Goal: Information Seeking & Learning: Learn about a topic

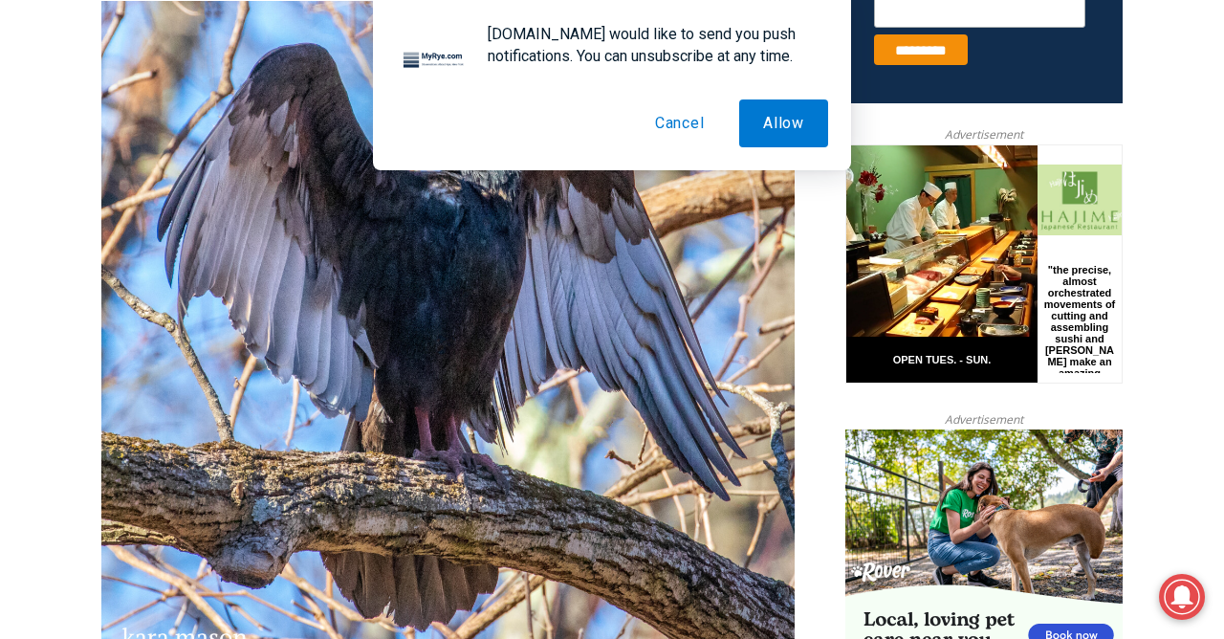
click at [681, 121] on button "Cancel" at bounding box center [680, 123] width 98 height 48
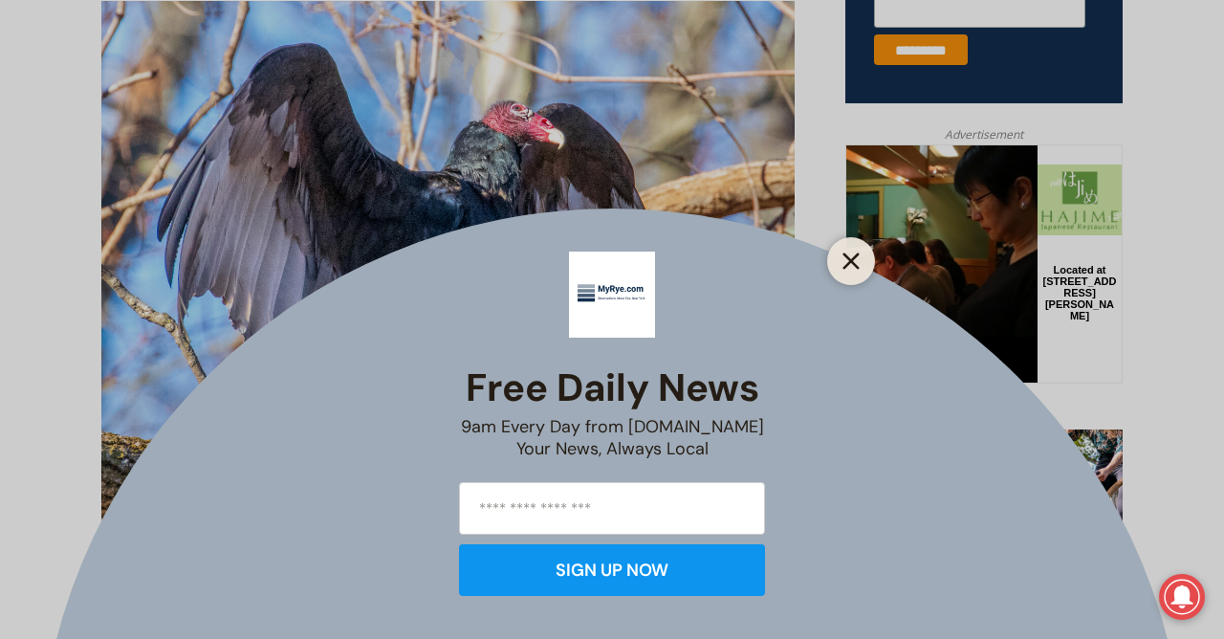
click at [850, 260] on line "Close" at bounding box center [851, 260] width 13 height 13
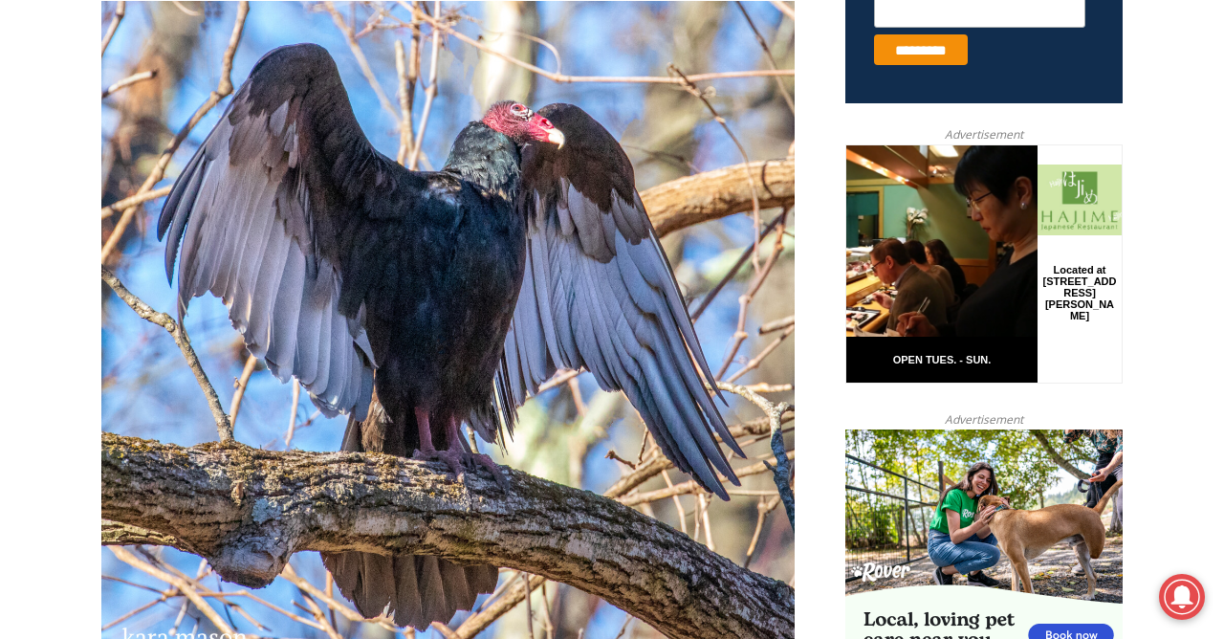
click at [668, 227] on img at bounding box center [447, 332] width 693 height 663
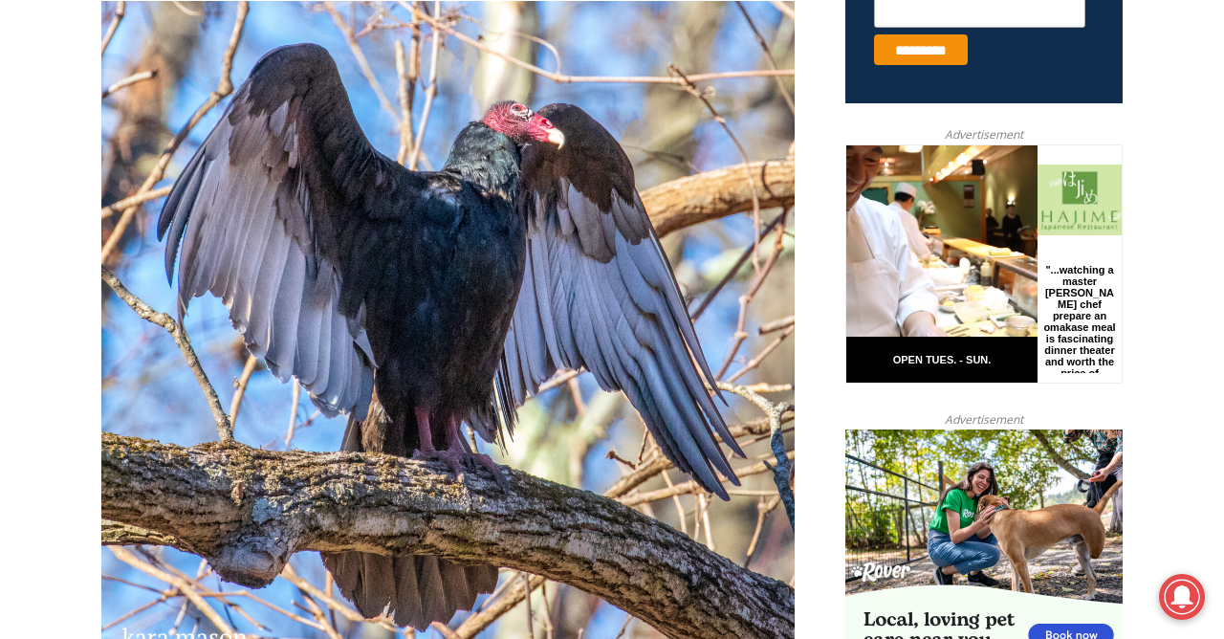
click at [492, 241] on img at bounding box center [447, 332] width 693 height 663
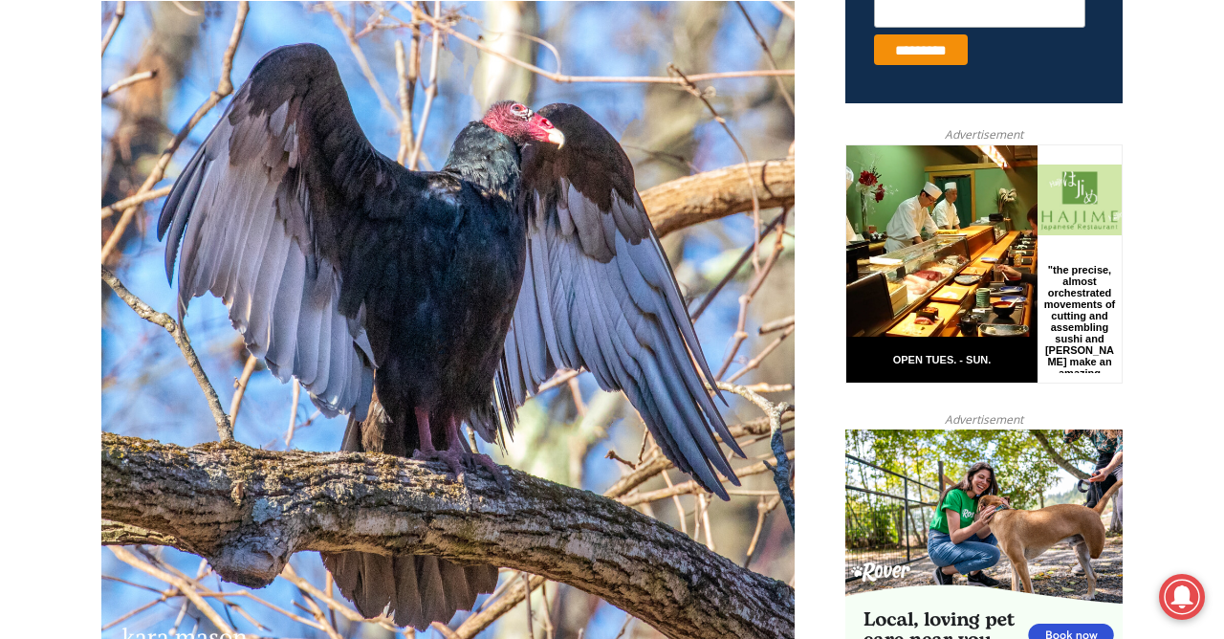
click at [493, 192] on img at bounding box center [447, 332] width 693 height 663
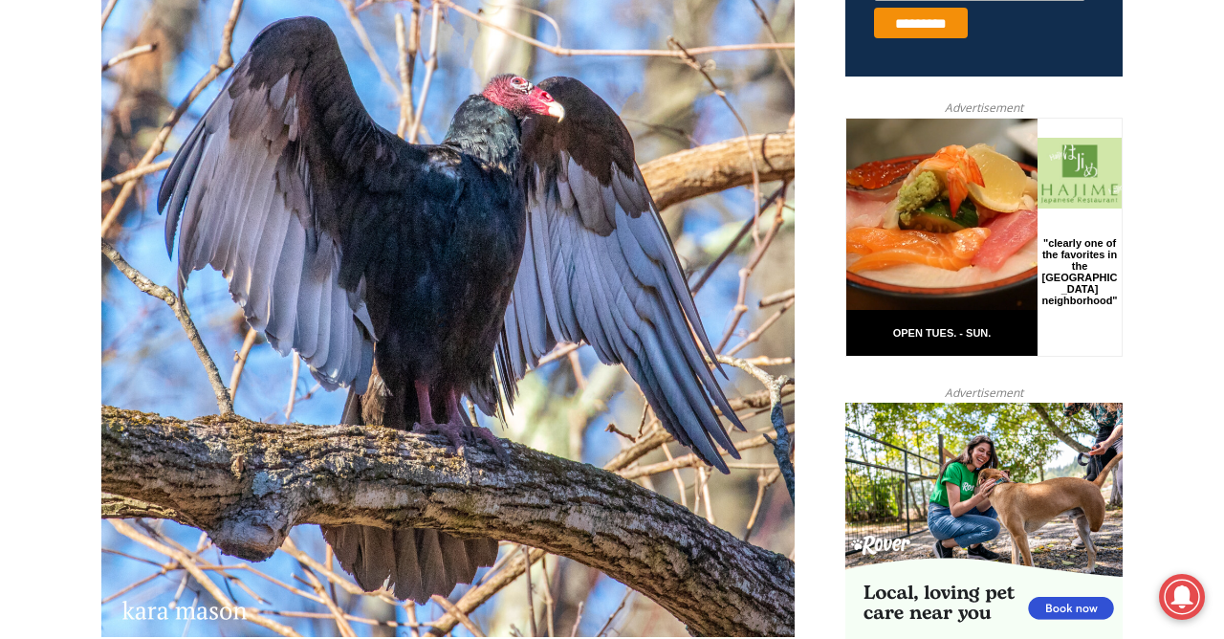
scroll to position [834, 0]
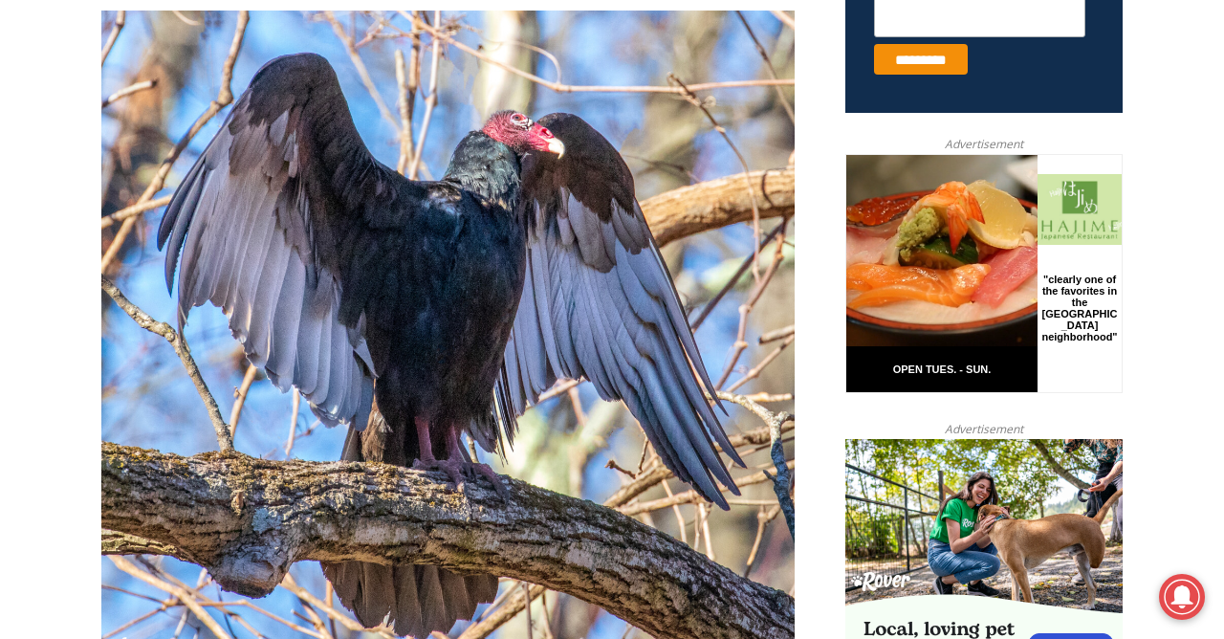
click at [493, 192] on img at bounding box center [447, 342] width 693 height 663
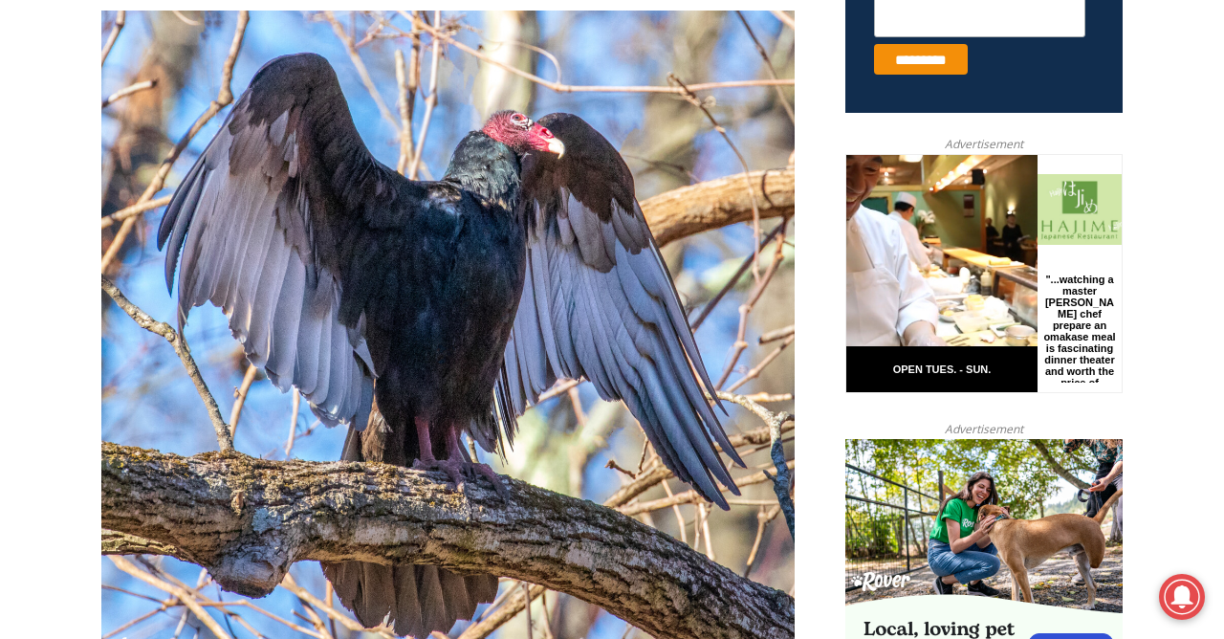
click at [640, 115] on img at bounding box center [447, 342] width 693 height 663
click at [642, 110] on img at bounding box center [447, 342] width 693 height 663
click at [607, 153] on img at bounding box center [447, 342] width 693 height 663
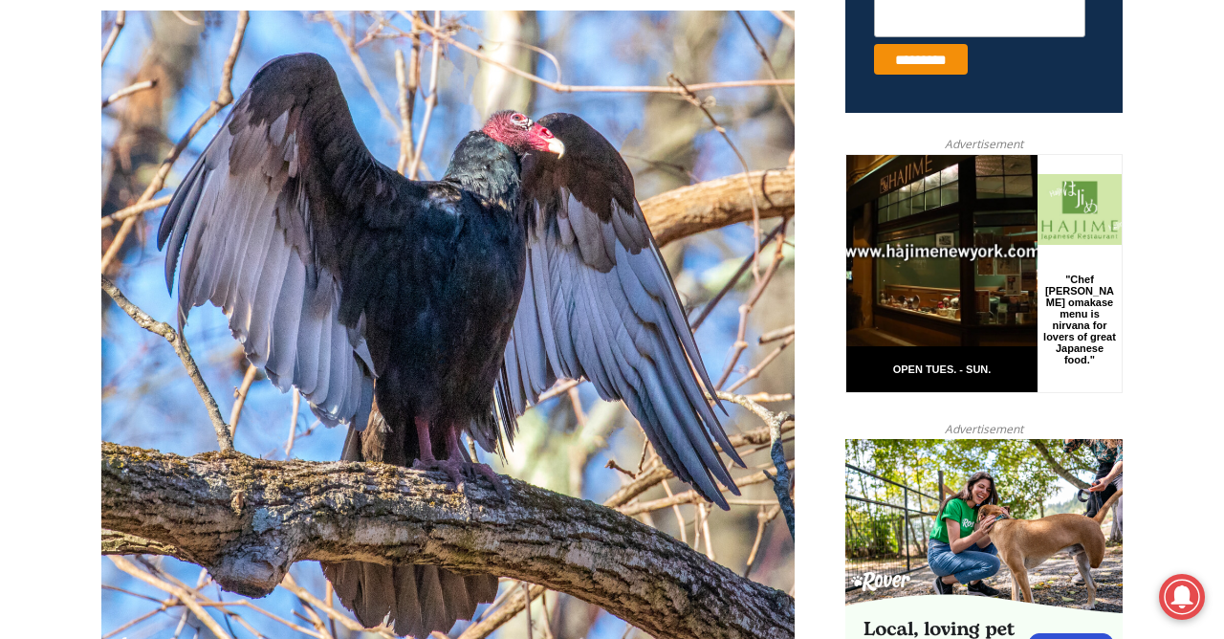
click at [536, 186] on img at bounding box center [447, 342] width 693 height 663
